Goal: Transaction & Acquisition: Obtain resource

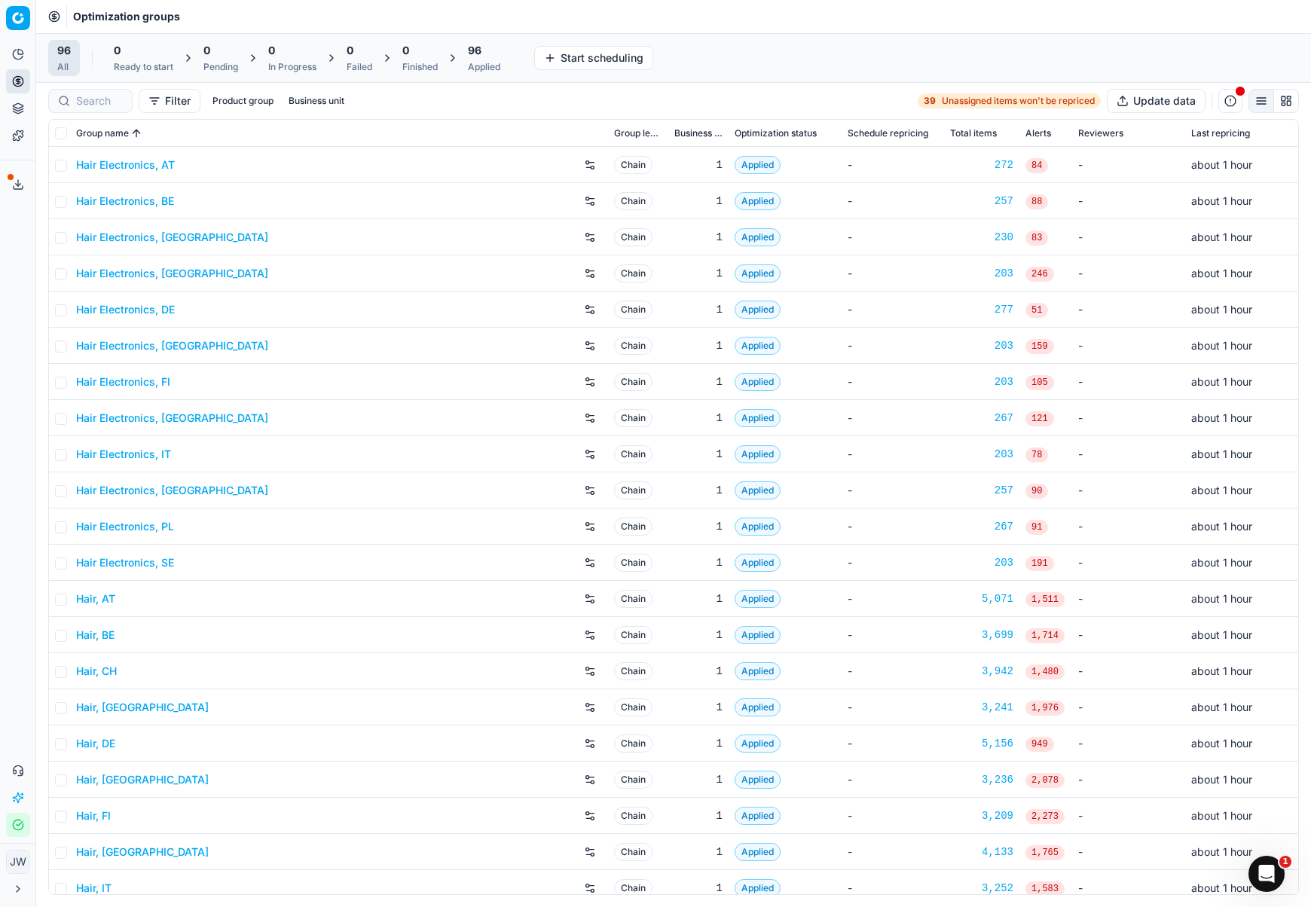
click at [485, 55] on div "96" at bounding box center [484, 50] width 32 height 15
click at [557, 59] on button "Export prices All" at bounding box center [557, 58] width 102 height 24
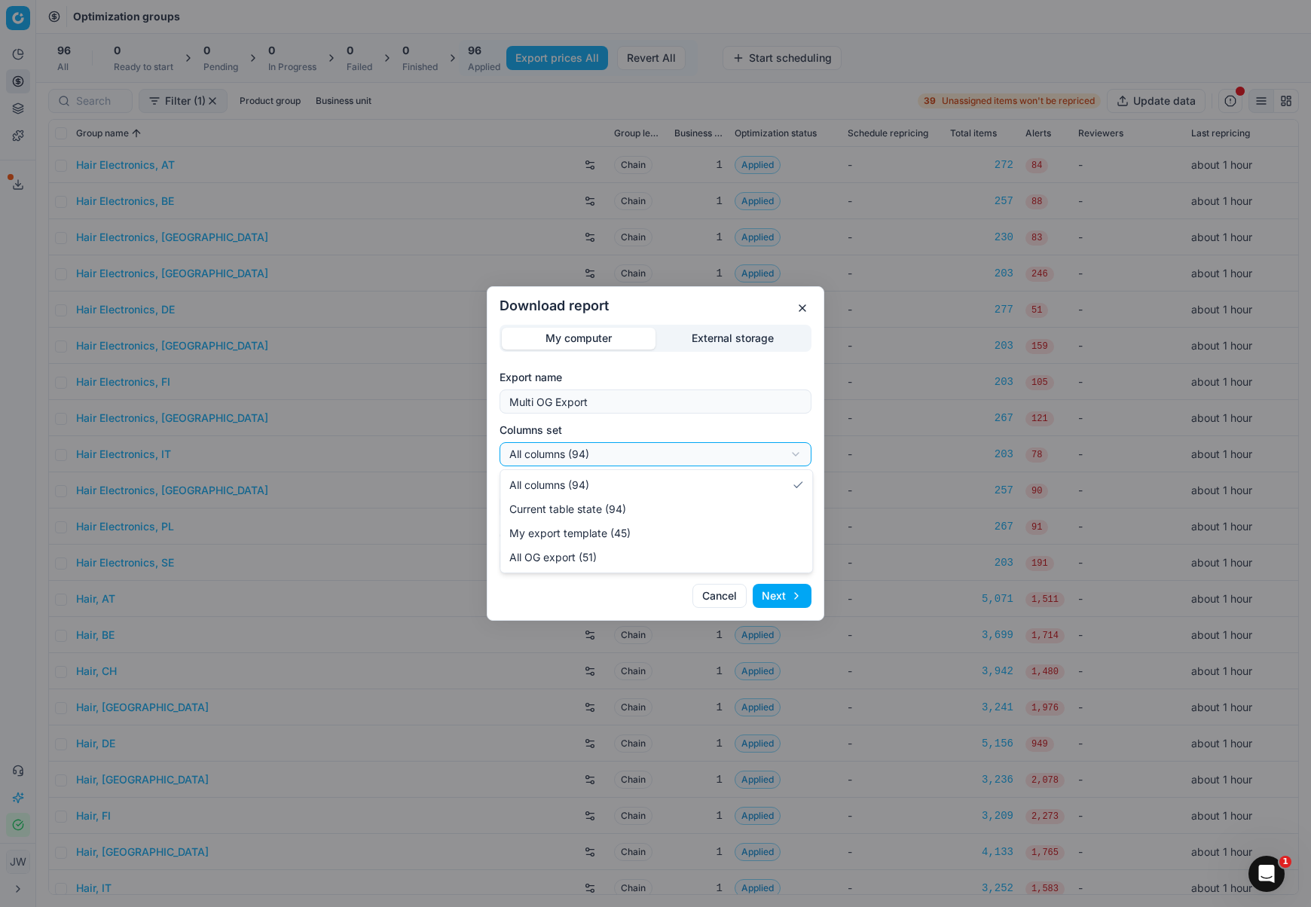
select select "custom"
click at [563, 509] on div "Download report My computer External storage Export name Multi OG Export Column…" at bounding box center [655, 453] width 1311 height 907
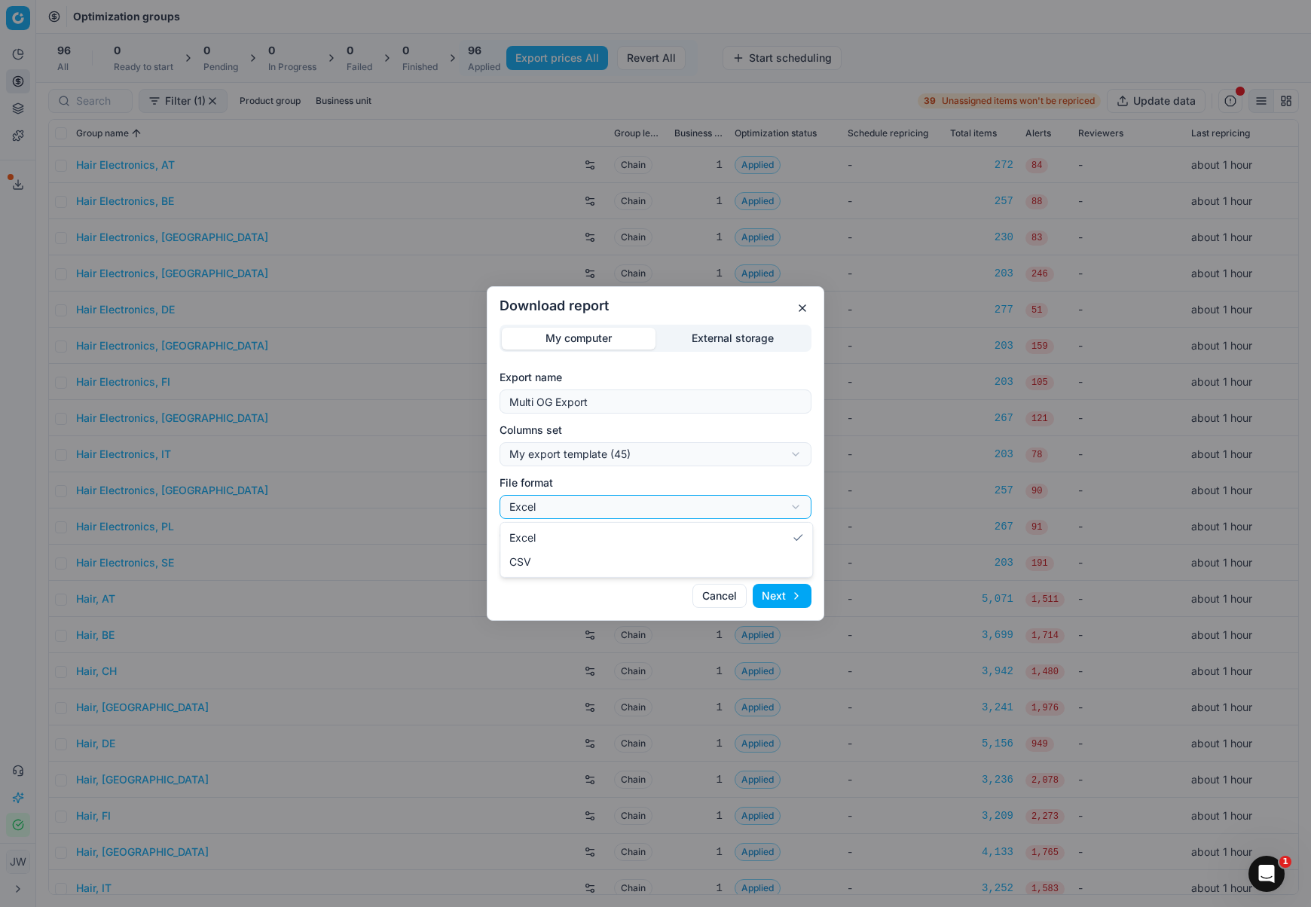
select select "csv"
click at [772, 595] on button "Next" at bounding box center [782, 596] width 59 height 24
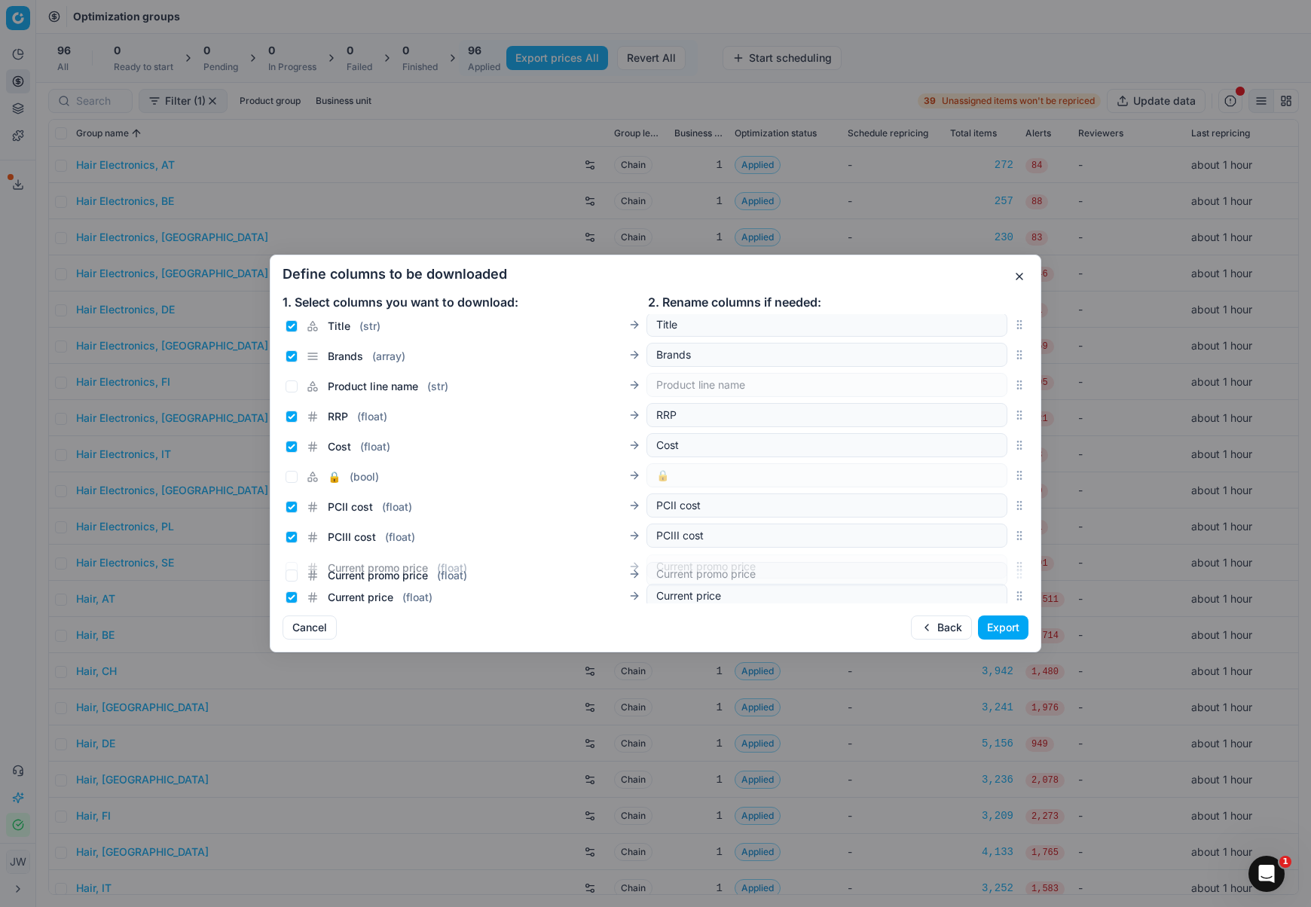
scroll to position [211, 0]
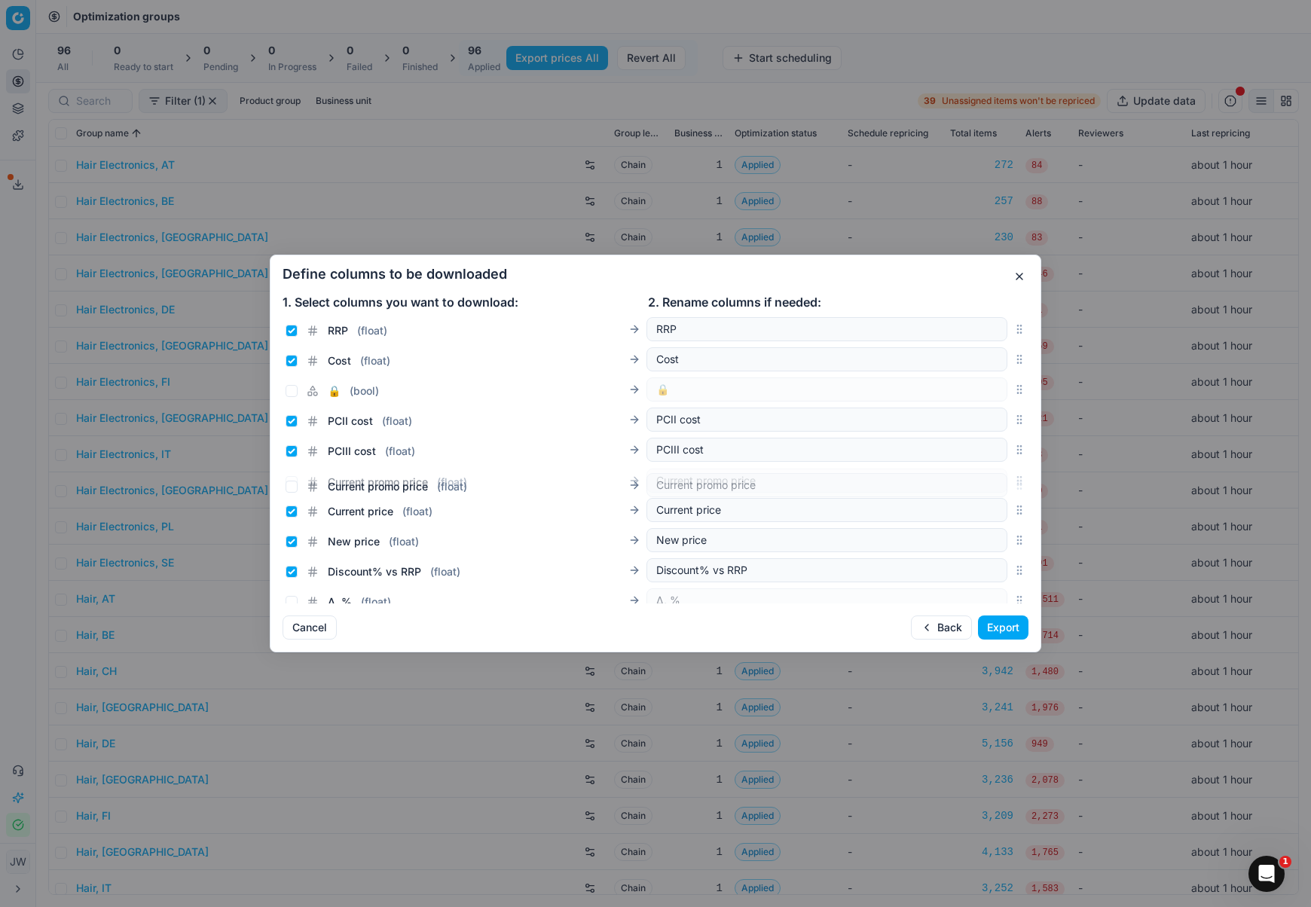
drag, startPoint x: 1017, startPoint y: 456, endPoint x: 1005, endPoint y: 484, distance: 30.4
click at [1005, 484] on div "Current promo price ( float ) Current promo price" at bounding box center [656, 481] width 746 height 30
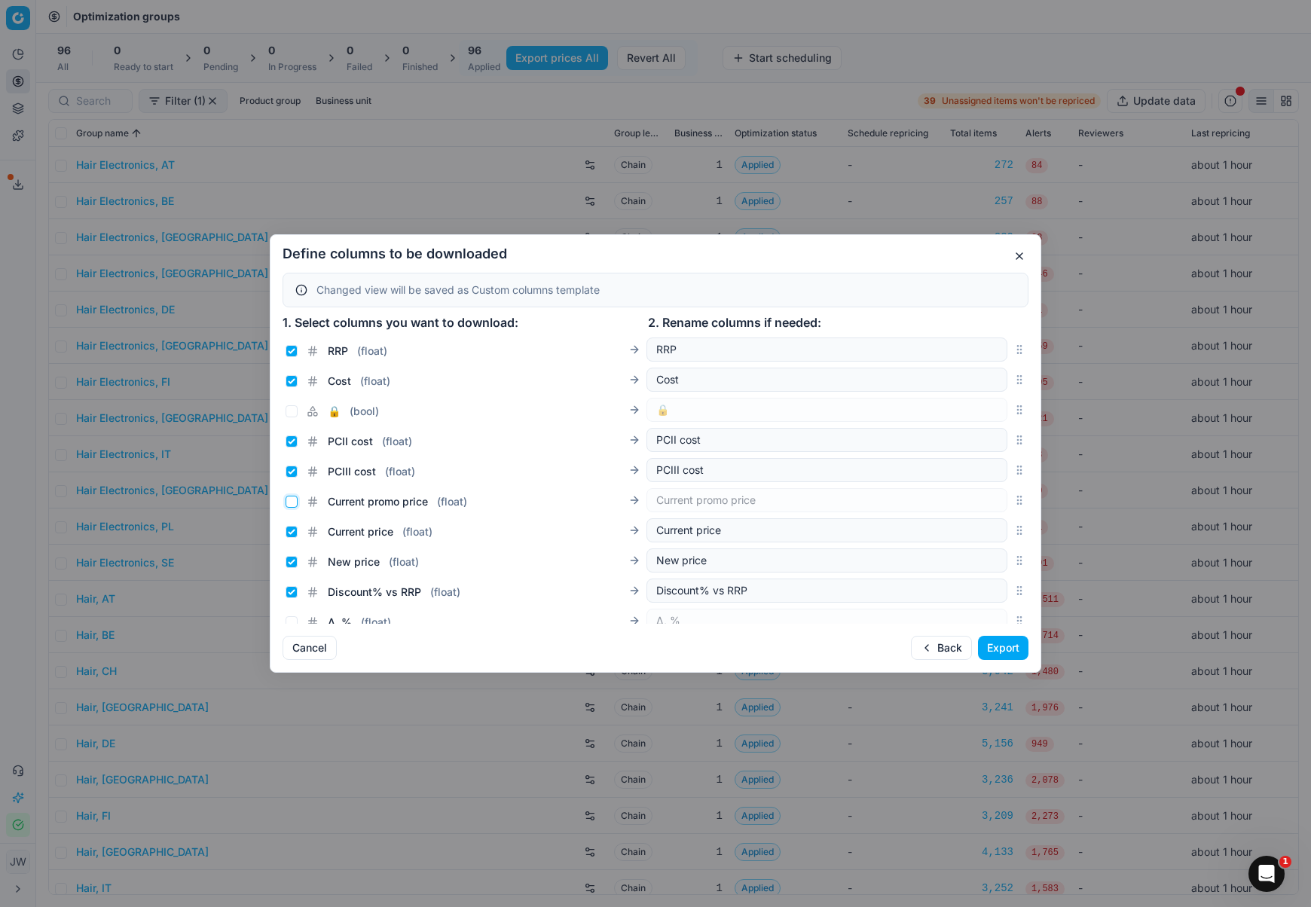
click at [289, 500] on input "Current promo price ( float )" at bounding box center [292, 502] width 12 height 12
checkbox input "true"
click at [289, 526] on input "Current price ( float )" at bounding box center [292, 532] width 12 height 12
checkbox input "false"
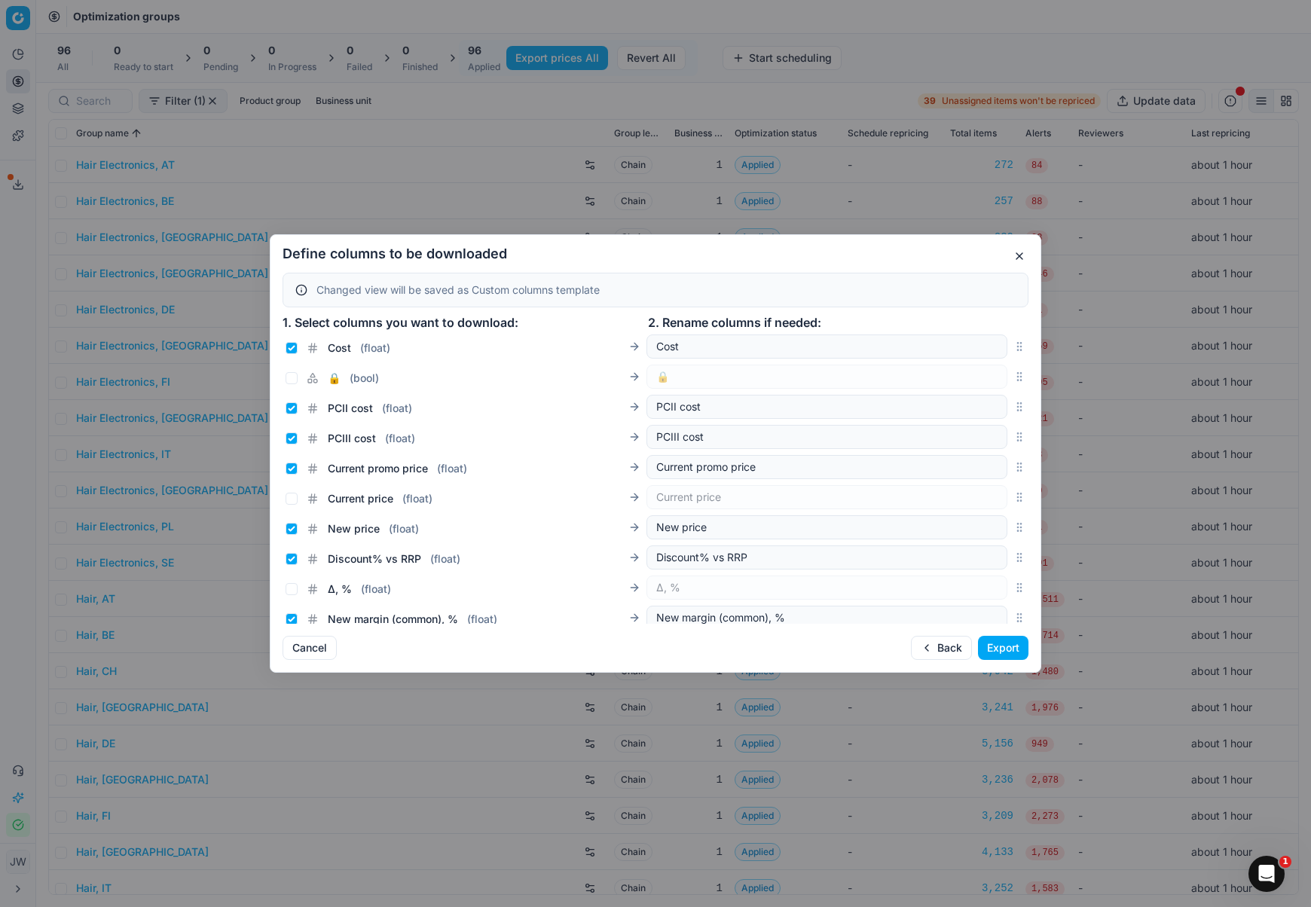
scroll to position [2522, 0]
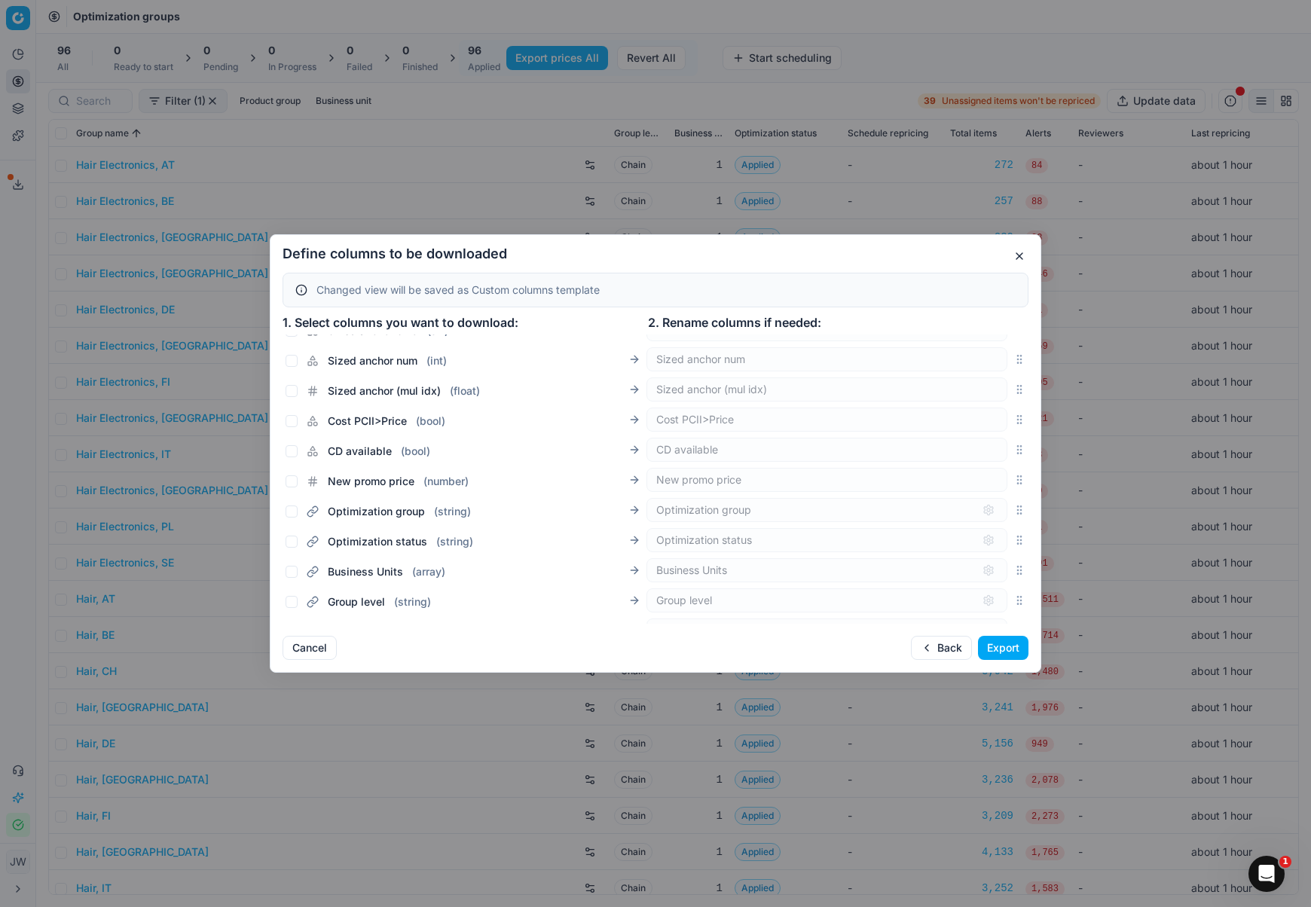
click at [524, 500] on div "Optimization group ( string )" at bounding box center [466, 508] width 361 height 21
click at [706, 482] on div "New promo price" at bounding box center [827, 480] width 361 height 24
click at [959, 468] on div "New promo price" at bounding box center [827, 480] width 361 height 24
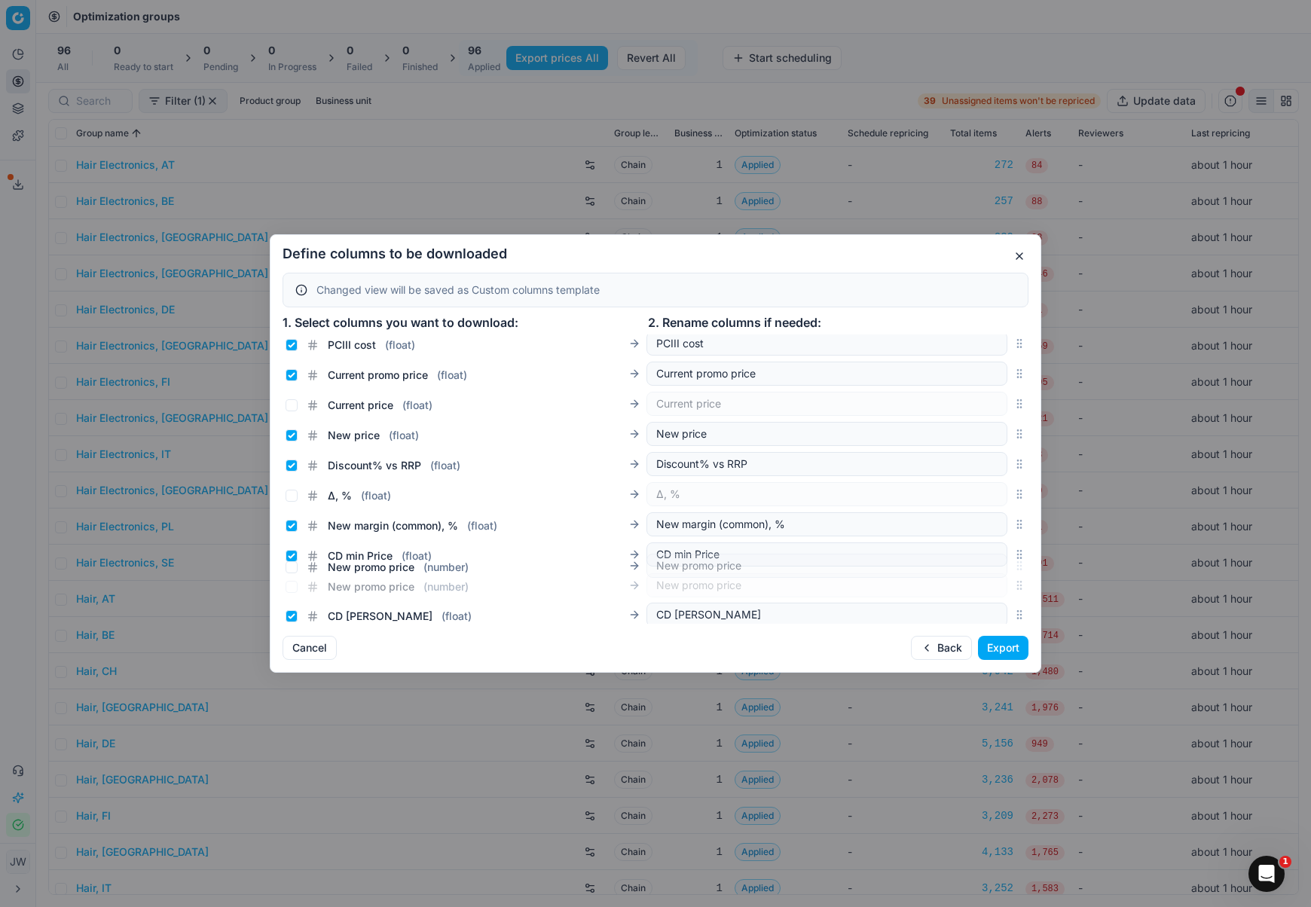
scroll to position [344, 0]
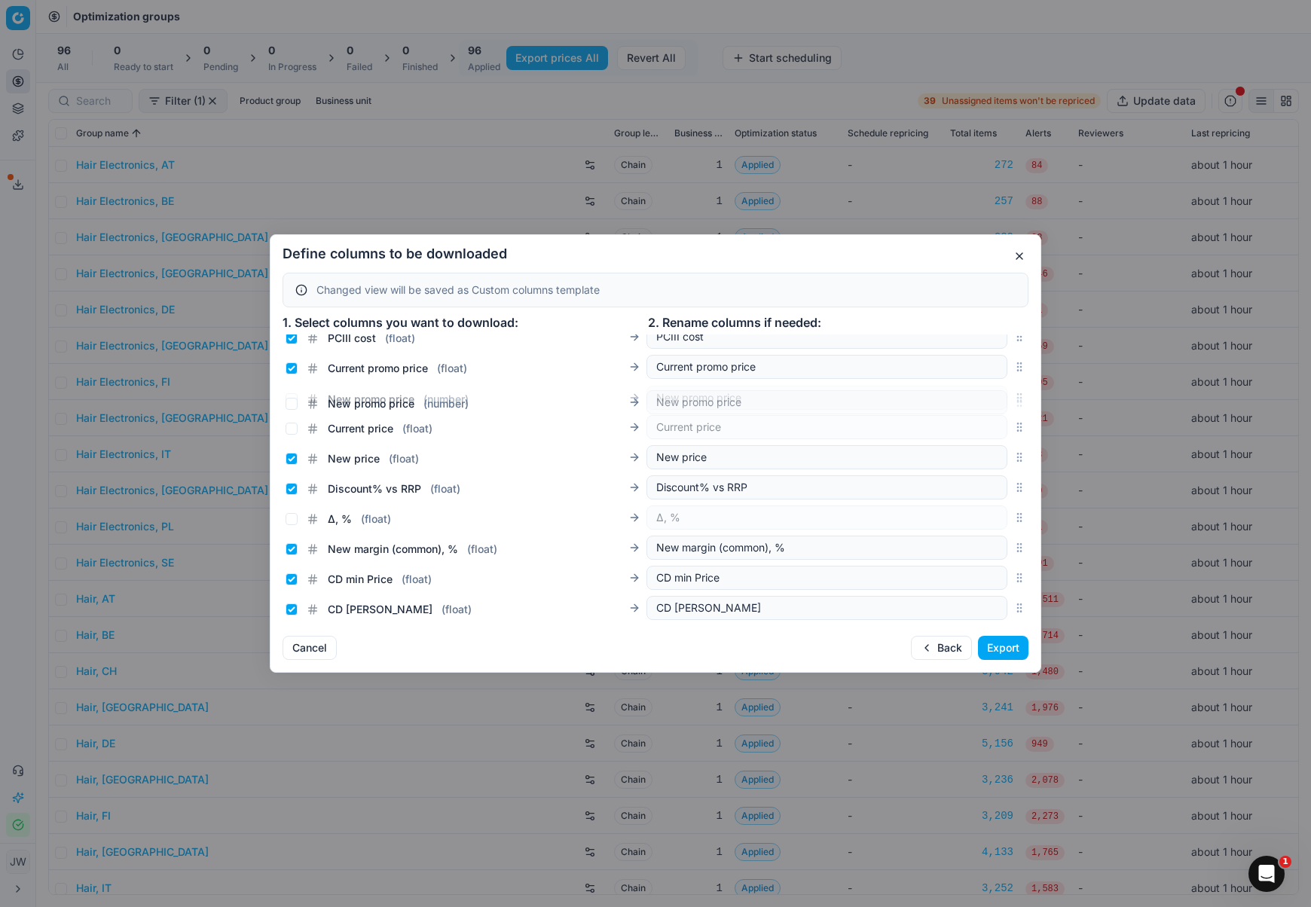
drag, startPoint x: 1018, startPoint y: 476, endPoint x: 967, endPoint y: 406, distance: 86.8
click at [967, 406] on div "New promo price ( number ) New promo price" at bounding box center [656, 398] width 746 height 30
click at [289, 458] on input "New price ( float )" at bounding box center [292, 459] width 12 height 12
checkbox input "false"
click at [293, 396] on input "New promo price ( number )" at bounding box center [292, 399] width 12 height 12
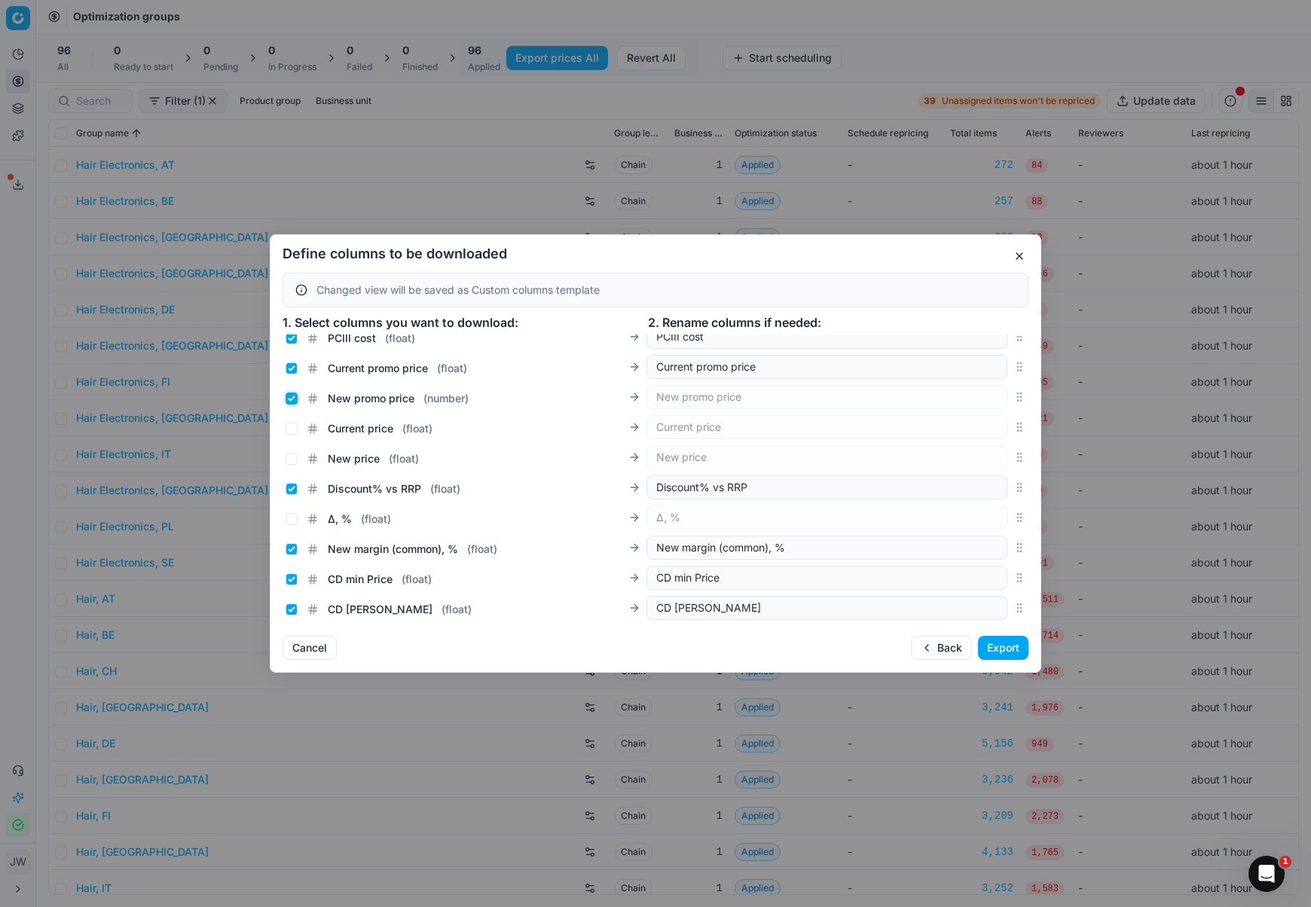
checkbox input "true"
click at [1014, 648] on button "Export" at bounding box center [1003, 648] width 50 height 24
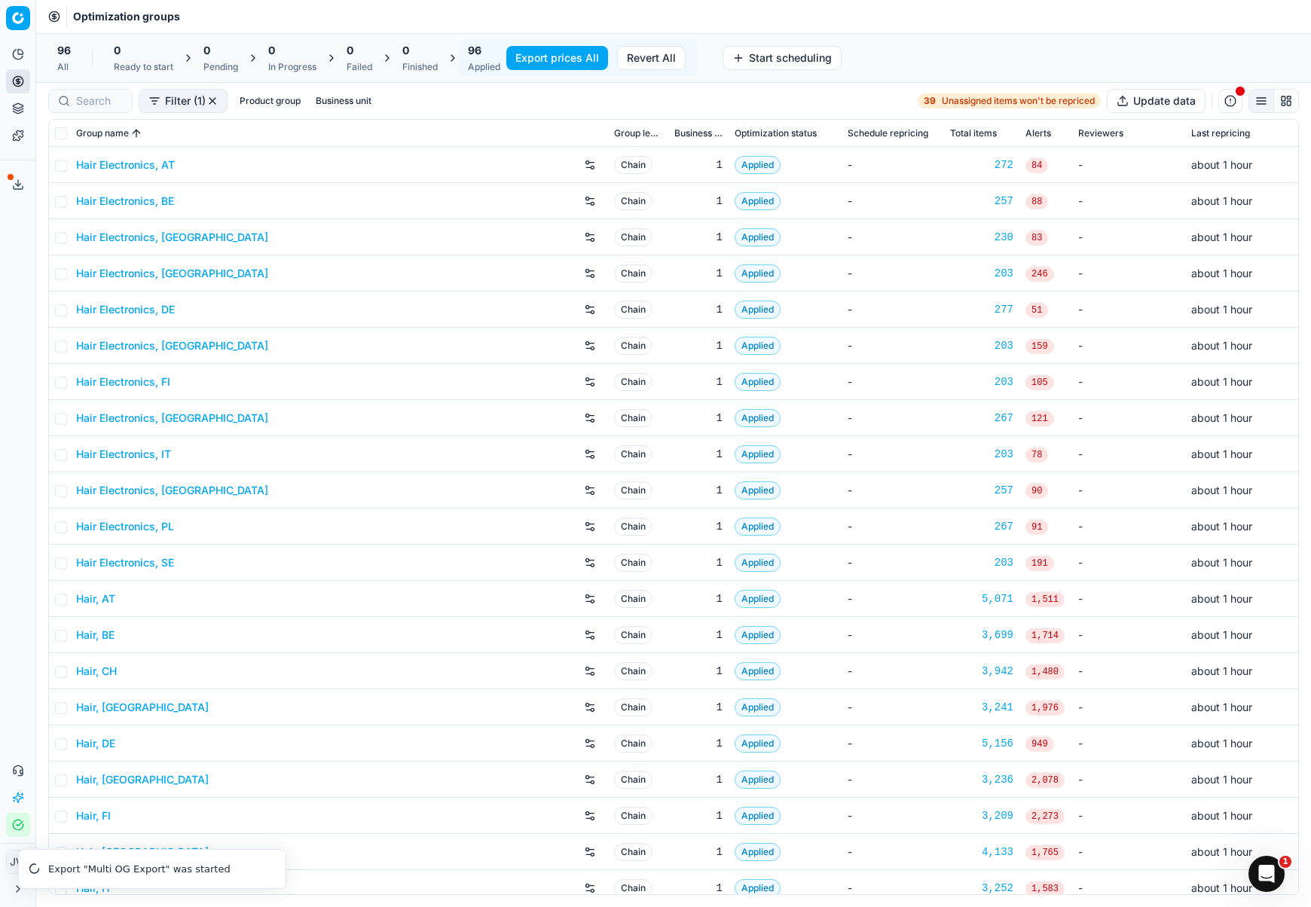
click at [14, 186] on icon at bounding box center [18, 185] width 12 height 12
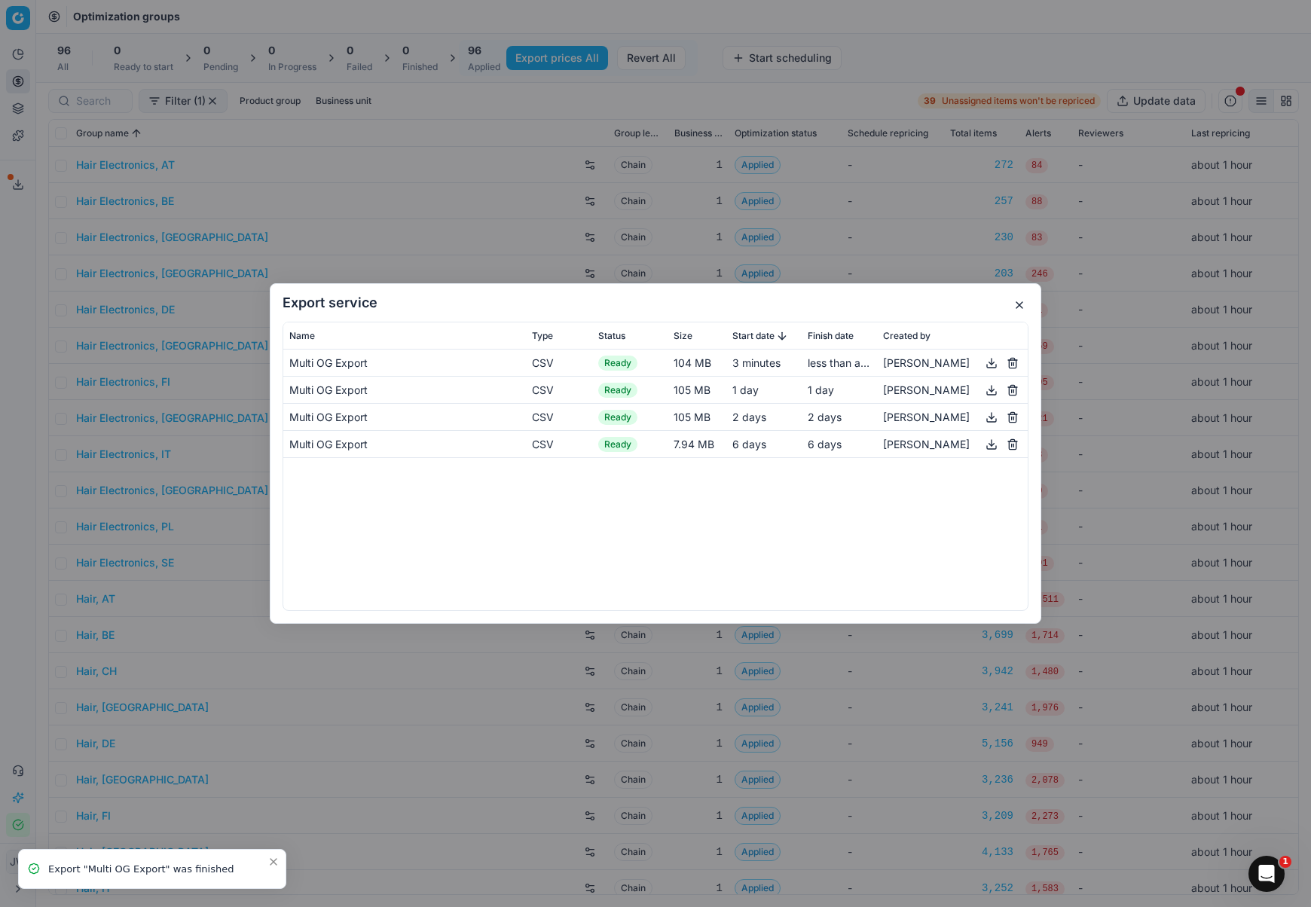
click at [1017, 304] on button "button" at bounding box center [1020, 305] width 18 height 18
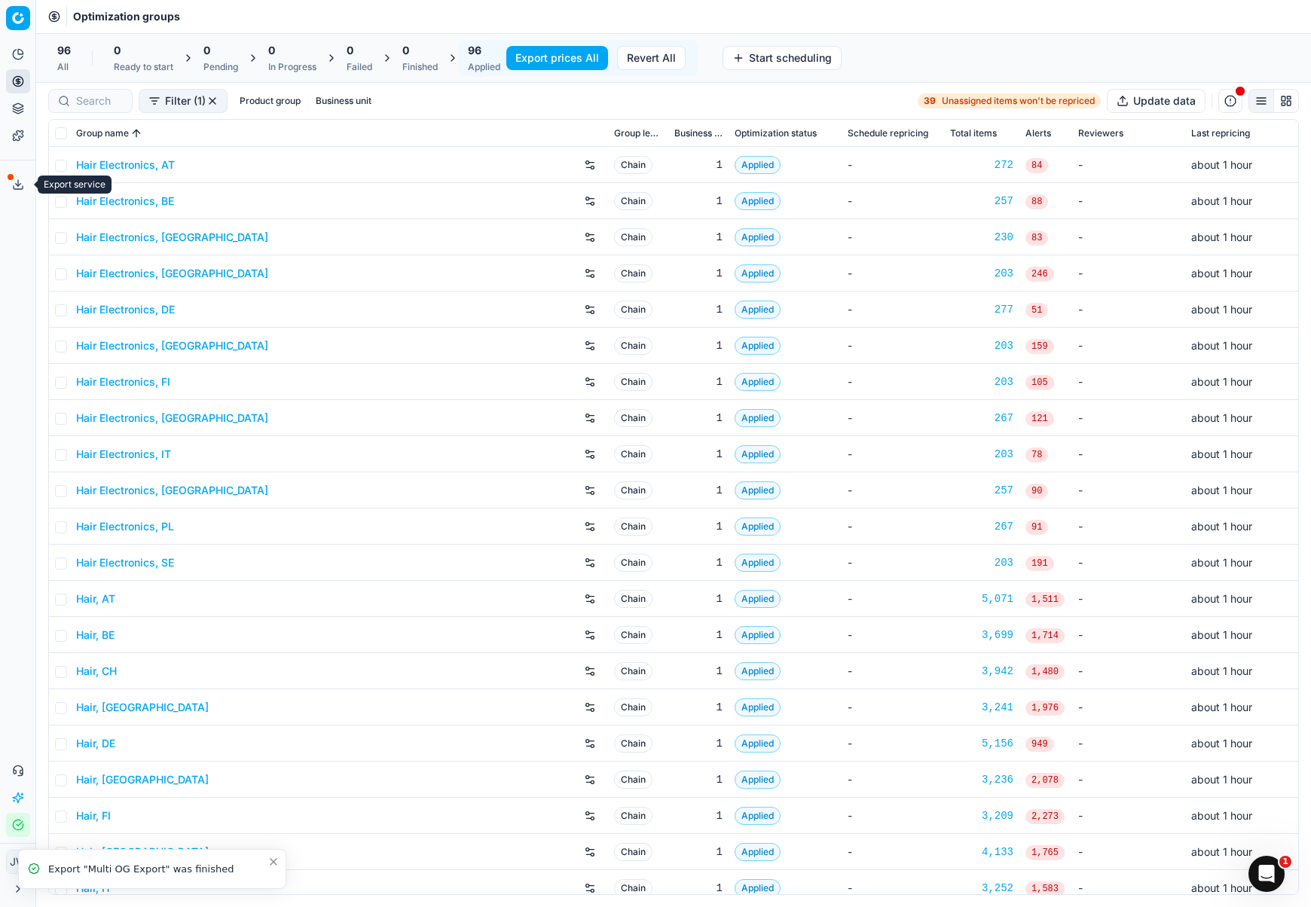
click at [15, 191] on button "Export service" at bounding box center [18, 185] width 24 height 24
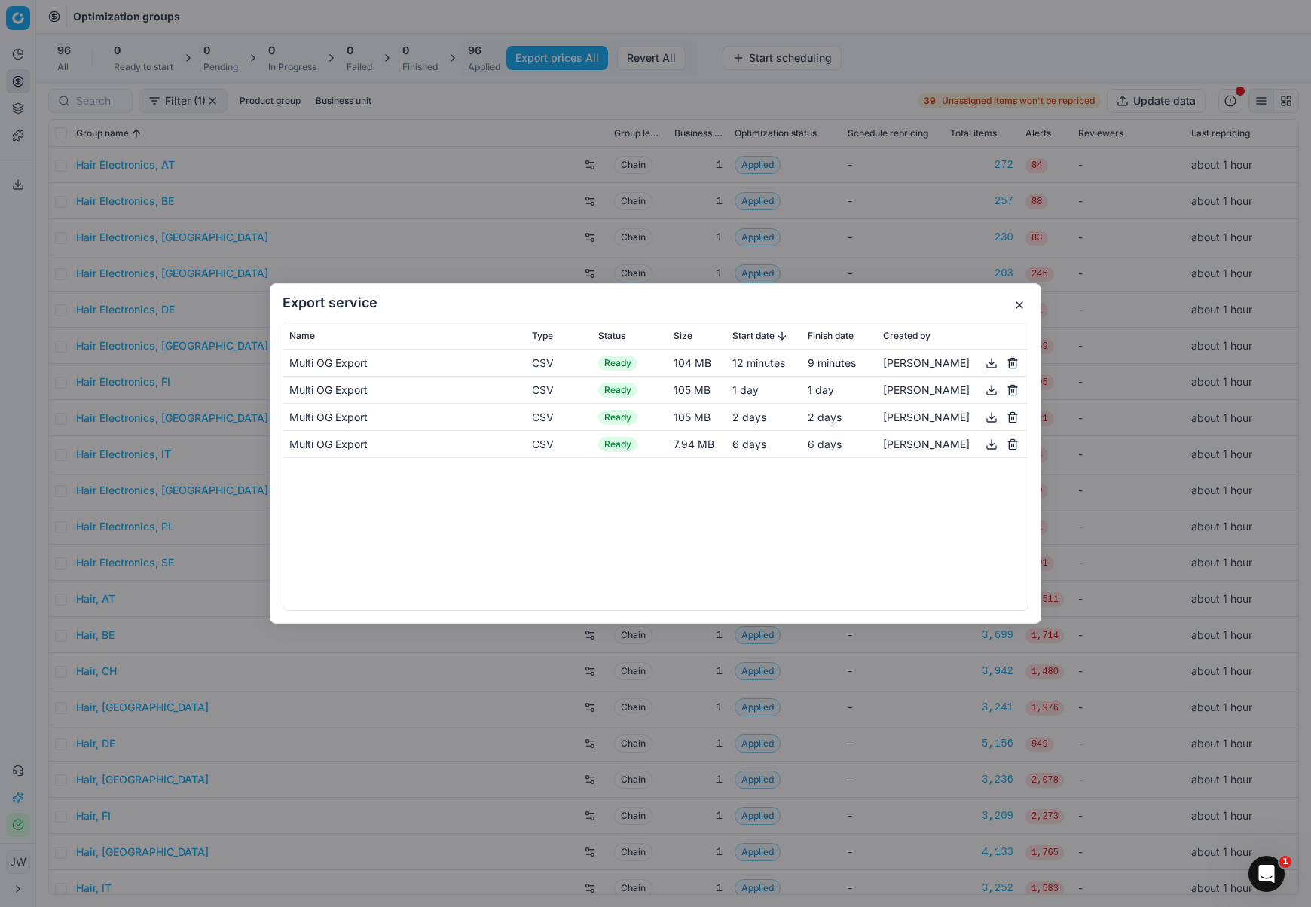
click at [995, 363] on button "button" at bounding box center [992, 363] width 18 height 18
click at [1016, 306] on button "button" at bounding box center [1020, 305] width 18 height 18
